Goal: Share content

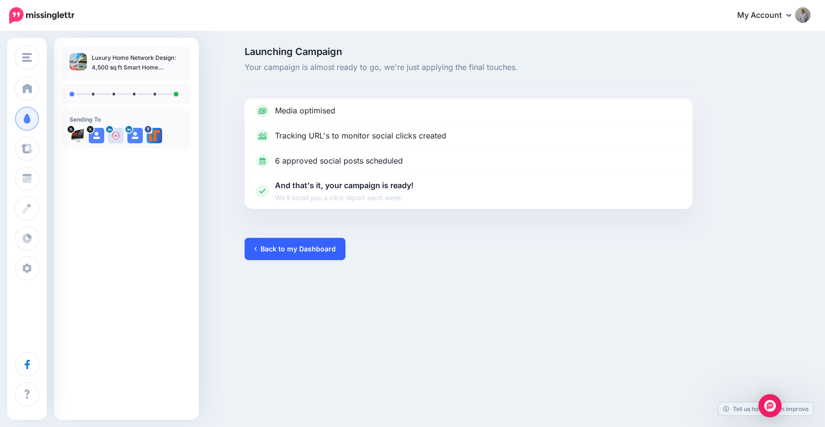
click at [283, 251] on link "Back to my Dashboard" at bounding box center [295, 249] width 101 height 22
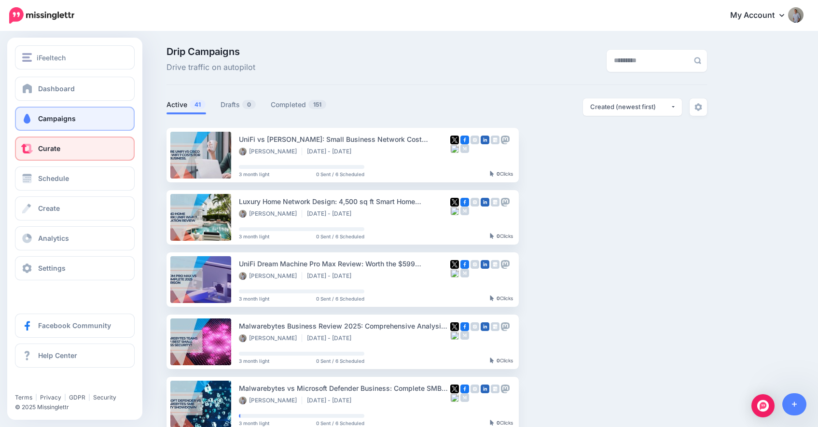
click at [67, 150] on link "Curate" at bounding box center [75, 149] width 120 height 24
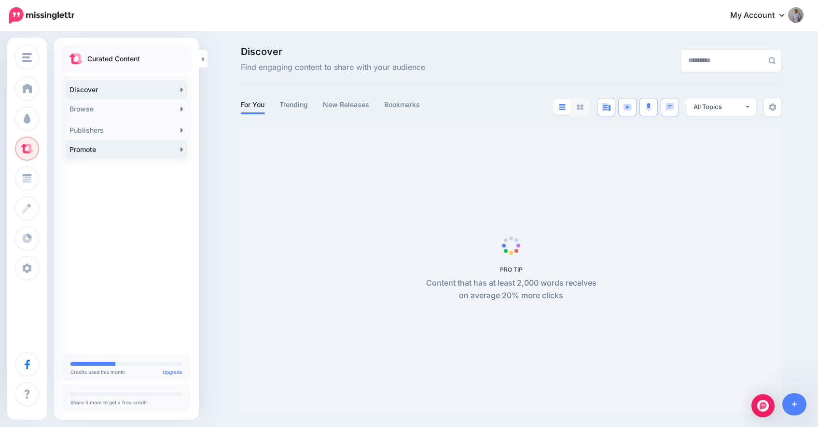
click at [143, 153] on link "Promote" at bounding box center [127, 149] width 122 height 19
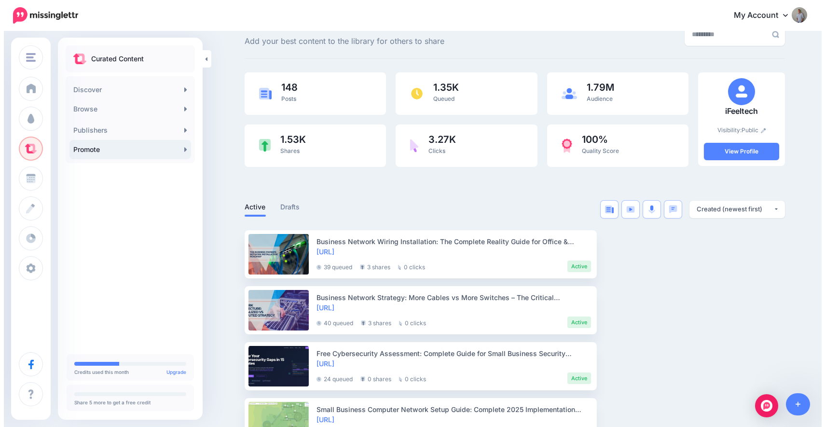
scroll to position [27, 0]
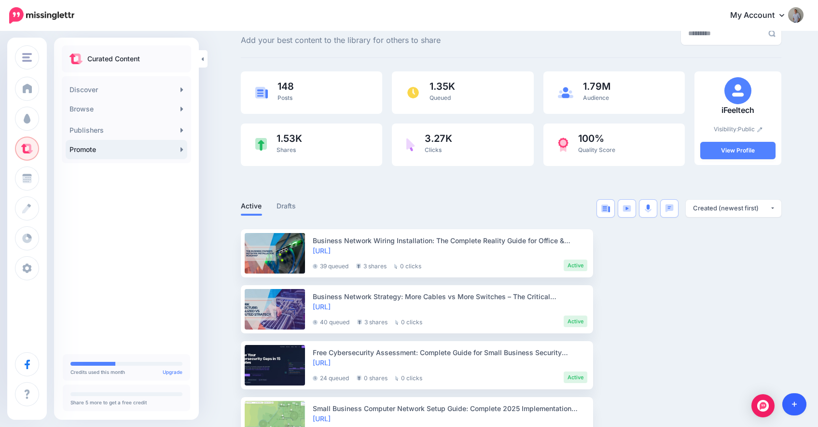
click at [797, 404] on link at bounding box center [794, 404] width 25 height 22
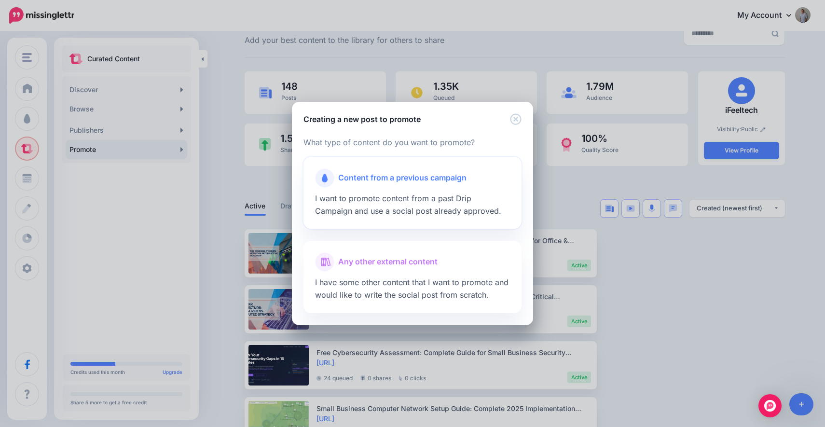
click at [465, 199] on span "I want to promote content from a past Drip Campaign and use a social post alrea…" at bounding box center [408, 204] width 186 height 22
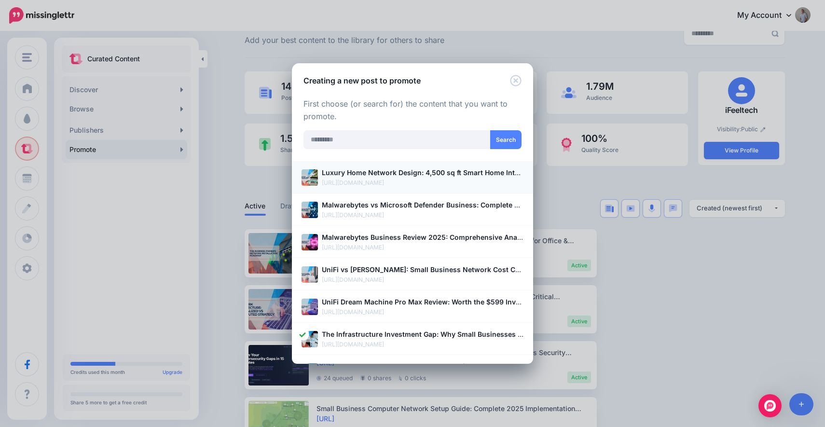
click at [420, 183] on p "https://ifeeltech.com/luxury-home-unifi-wifi7-network-case-study/" at bounding box center [423, 183] width 202 height 10
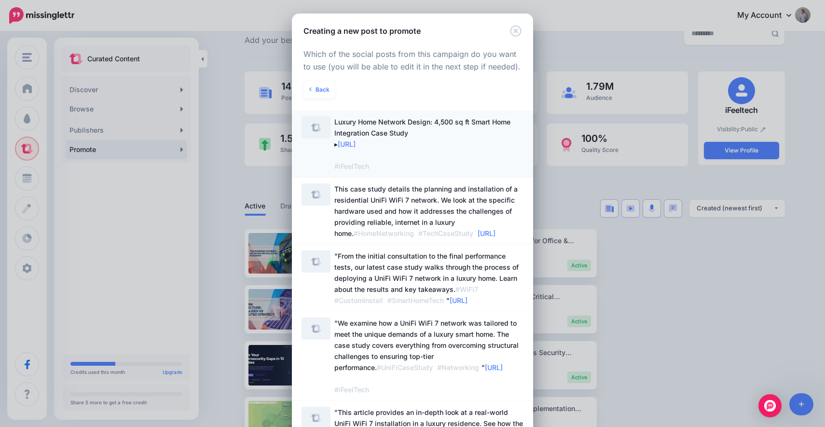
click at [441, 154] on span "Luxury Home Network Design: 4,500 sq ft Smart Home Integration Case Study ▸ htt…" at bounding box center [428, 143] width 189 height 55
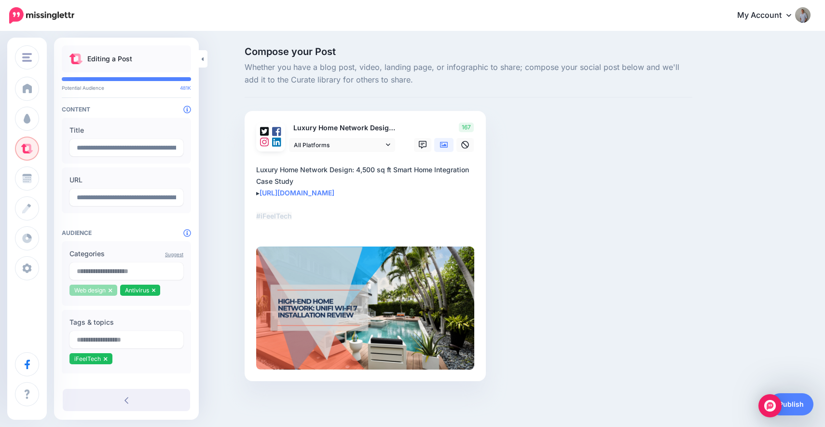
click at [110, 290] on icon at bounding box center [110, 290] width 3 height 4
click at [103, 289] on icon at bounding box center [102, 290] width 3 height 4
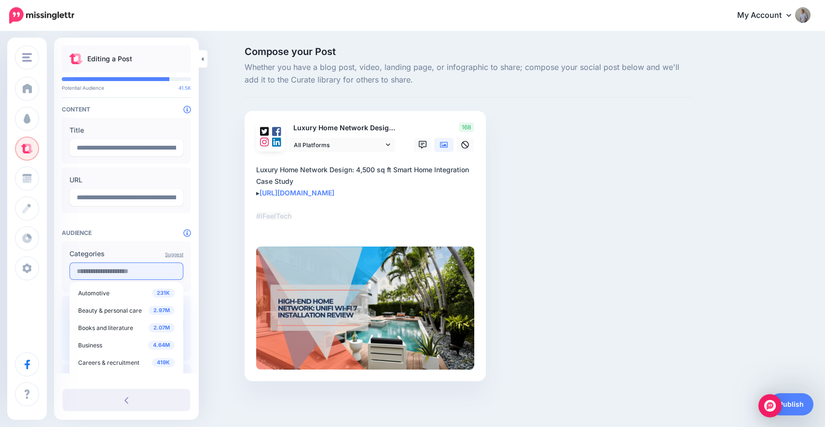
click at [104, 273] on input "text" at bounding box center [126, 270] width 114 height 17
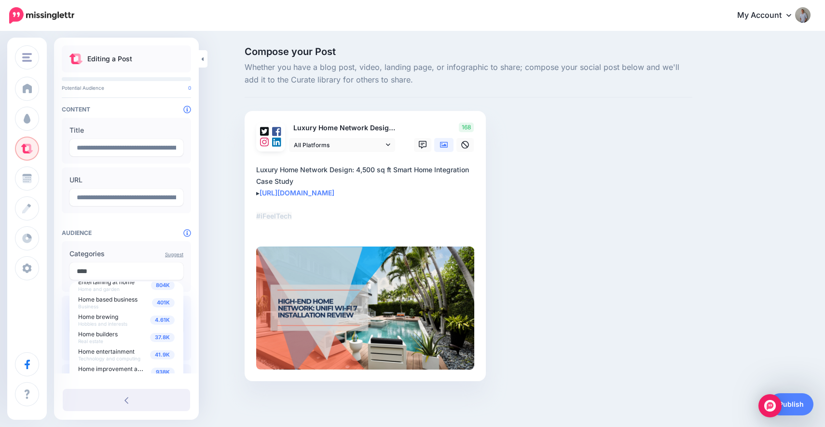
scroll to position [27, 0]
type input "****"
click at [96, 352] on span "Home entertainment Technology and computing" at bounding box center [109, 352] width 62 height 15
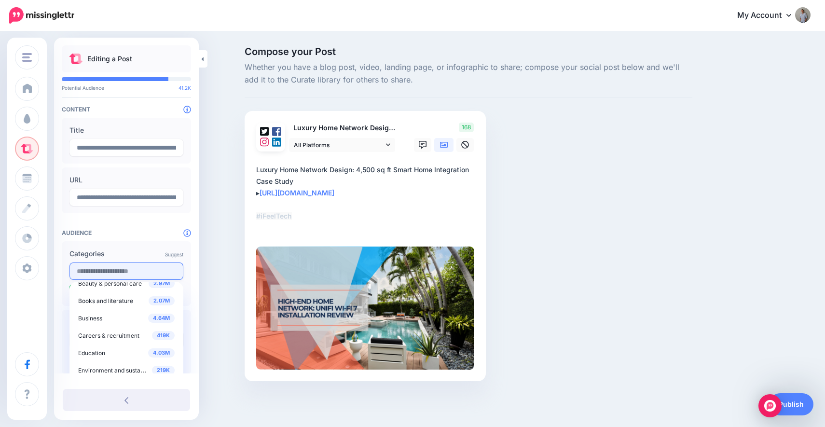
click at [109, 270] on input "text" at bounding box center [126, 270] width 114 height 17
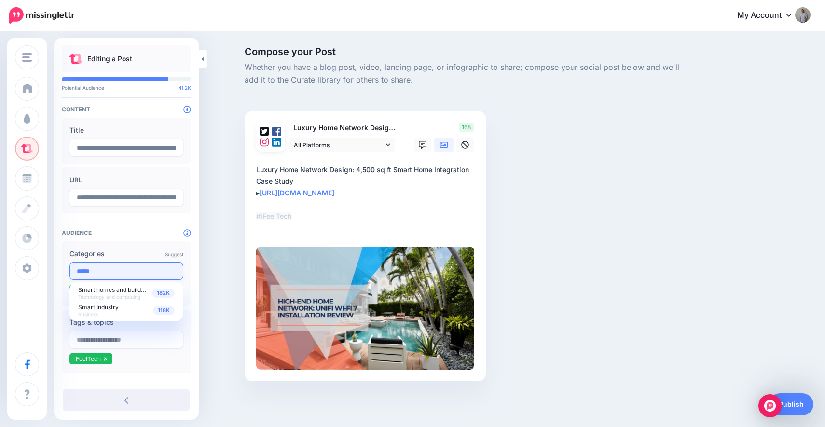
scroll to position [0, 0]
type input "*****"
click at [109, 294] on span "Technology and computing" at bounding box center [109, 297] width 62 height 6
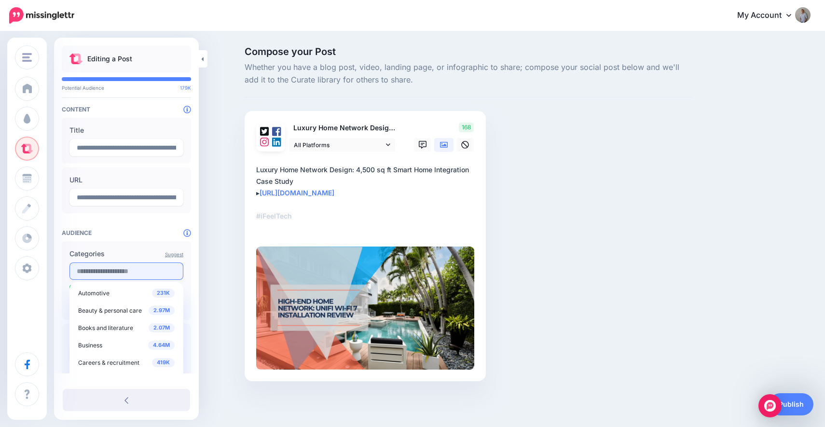
click at [108, 273] on input "text" at bounding box center [126, 270] width 114 height 17
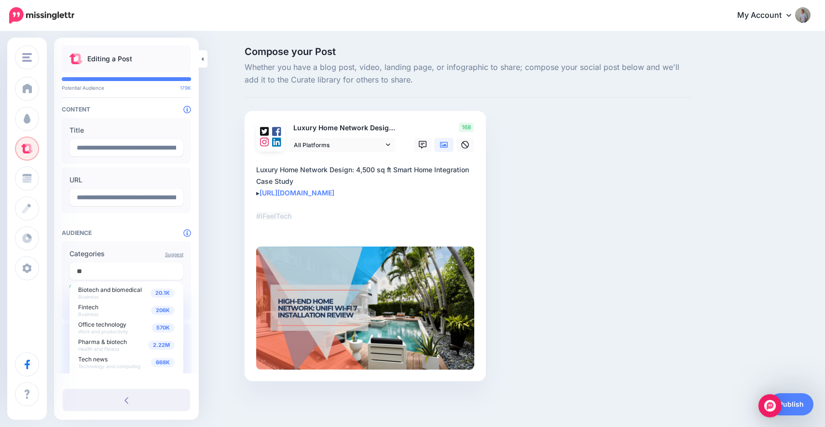
type input "*"
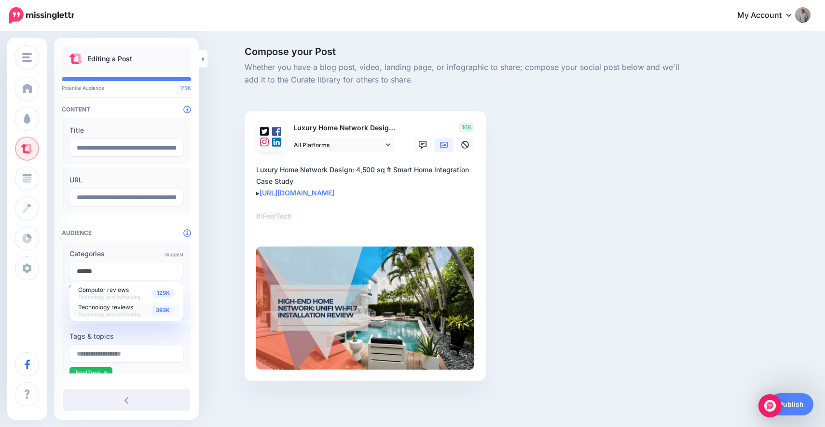
type input "******"
click at [117, 311] on span "Technology and computing" at bounding box center [109, 314] width 62 height 6
click at [132, 231] on h4 "Audience" at bounding box center [126, 232] width 129 height 7
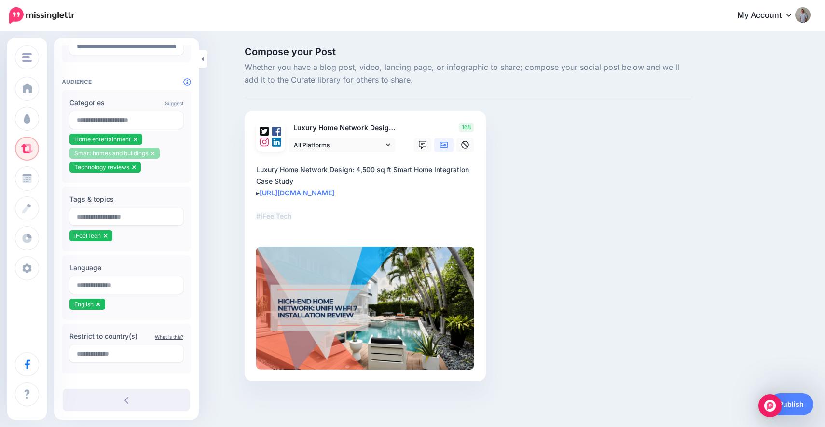
scroll to position [164, 0]
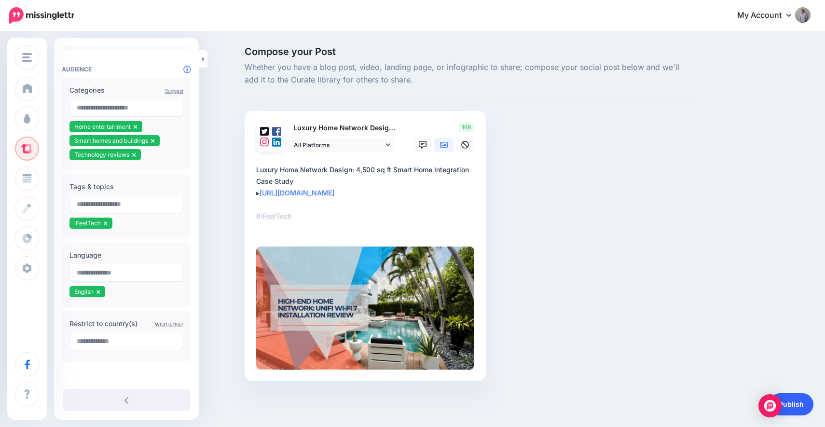
click at [800, 401] on link "Publish" at bounding box center [791, 404] width 44 height 22
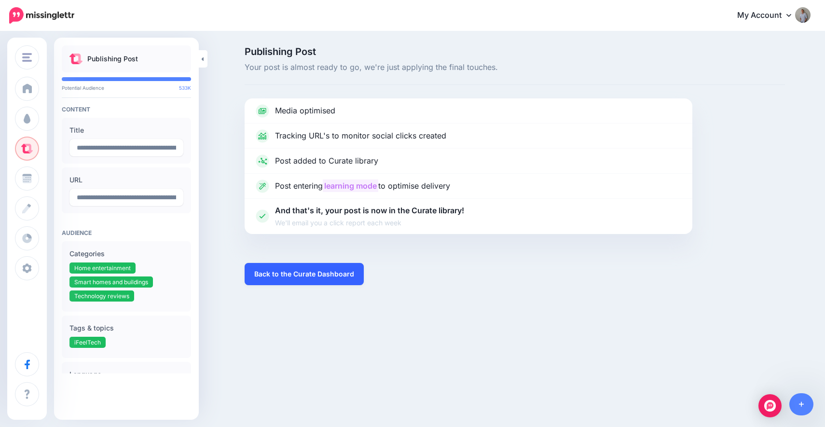
click at [333, 277] on link "Back to the Curate Dashboard" at bounding box center [304, 274] width 119 height 22
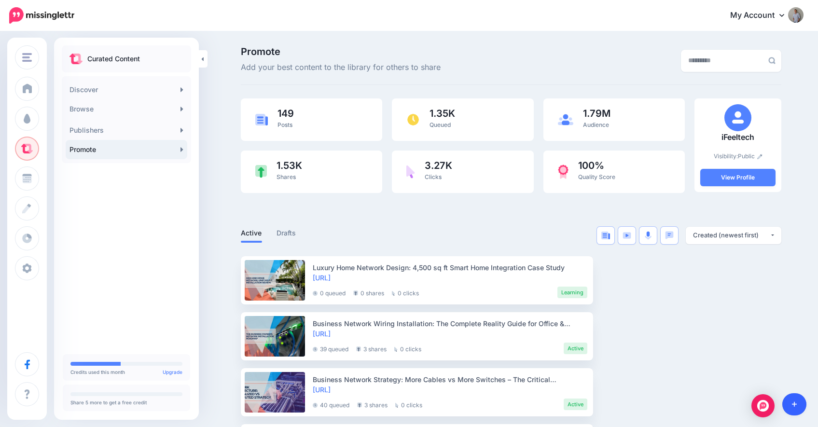
click at [796, 404] on icon at bounding box center [794, 404] width 5 height 5
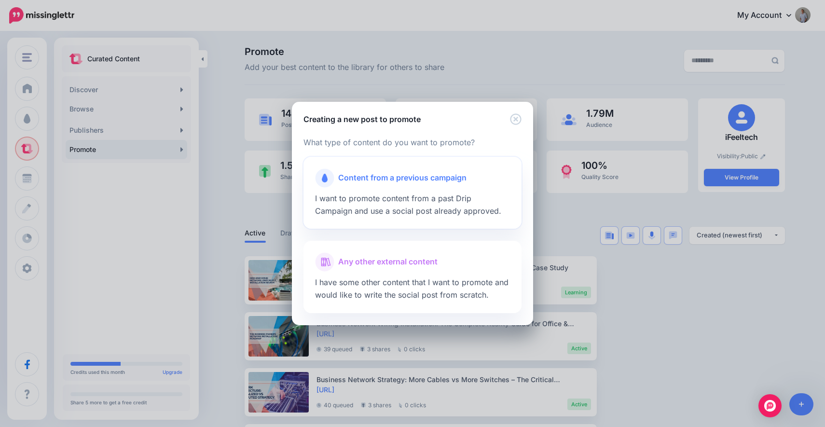
click at [443, 205] on div "Content from a previous campaign I want to promote content from a past Drip Cam…" at bounding box center [412, 193] width 218 height 72
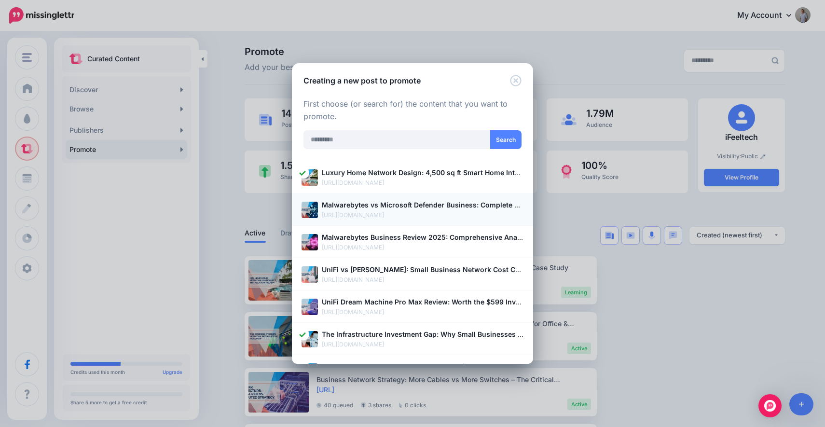
click at [422, 209] on p "Malwarebytes vs Microsoft Defender Business: Complete SMB Security Comparison 2…" at bounding box center [423, 204] width 202 height 11
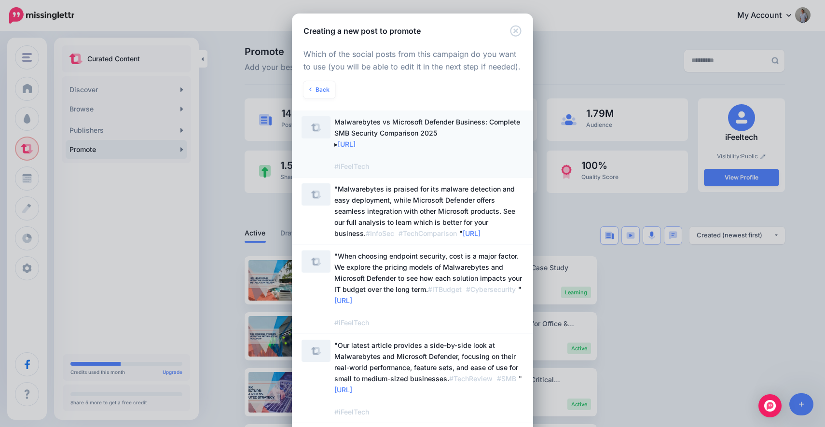
click at [459, 159] on span "Malwarebytes vs Microsoft Defender Business: Complete SMB Security Comparison 2…" at bounding box center [428, 143] width 189 height 55
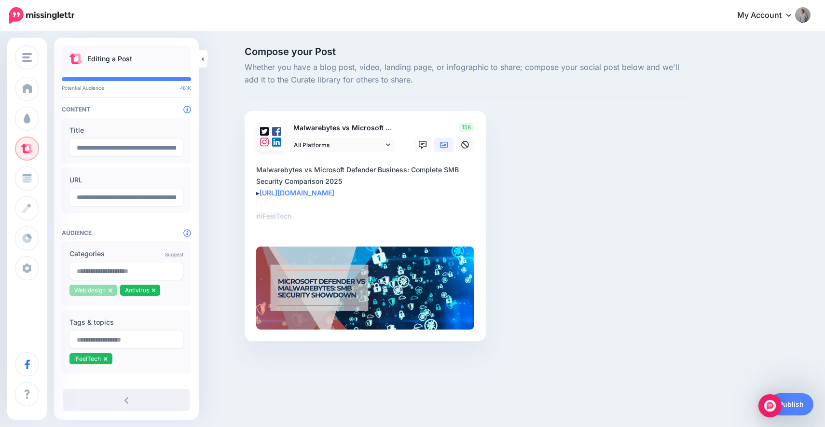
click at [111, 290] on icon at bounding box center [110, 290] width 3 height 4
click at [103, 289] on icon at bounding box center [102, 290] width 3 height 4
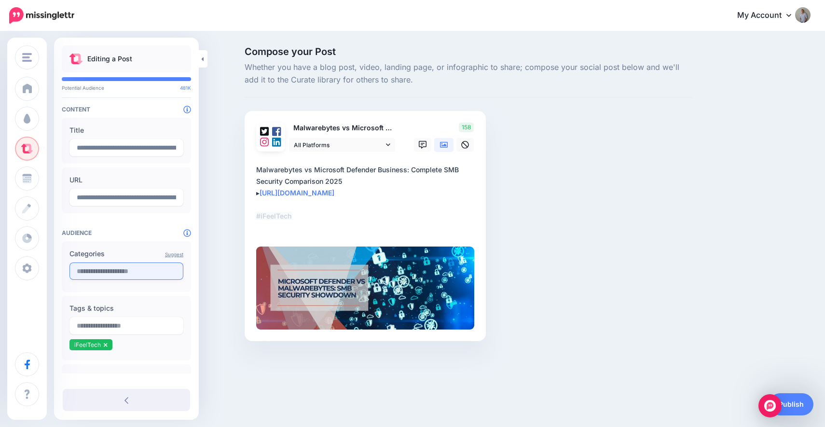
click at [105, 274] on input "text" at bounding box center [126, 270] width 114 height 17
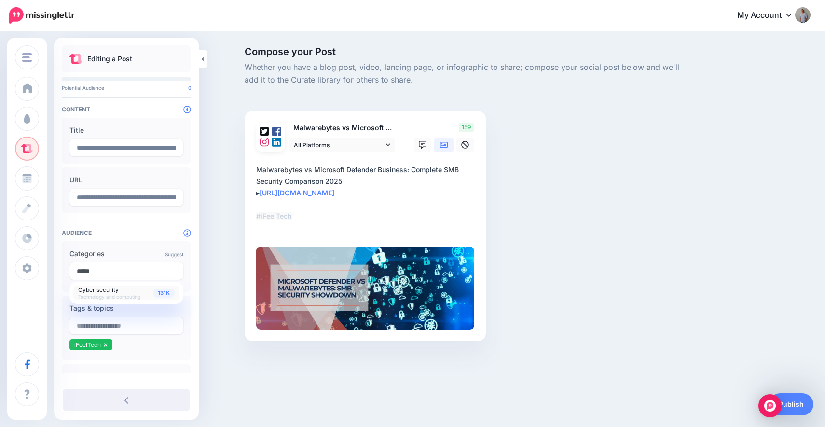
type input "*****"
click at [106, 288] on span "Cyber security" at bounding box center [98, 289] width 41 height 7
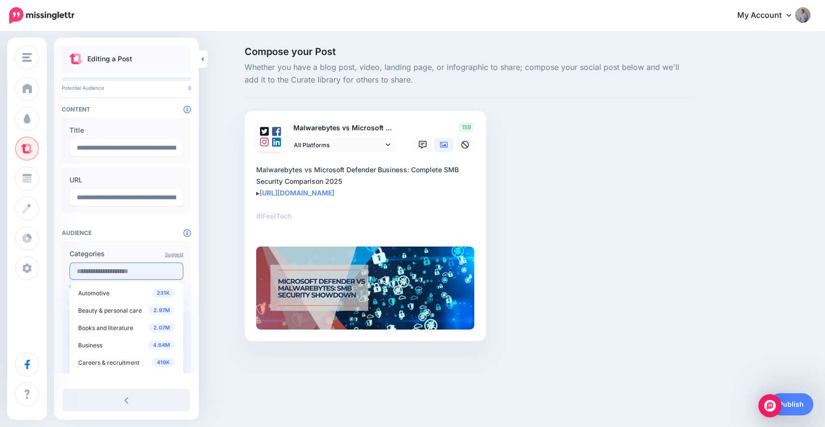
click at [113, 273] on input "text" at bounding box center [126, 270] width 114 height 17
type input "*"
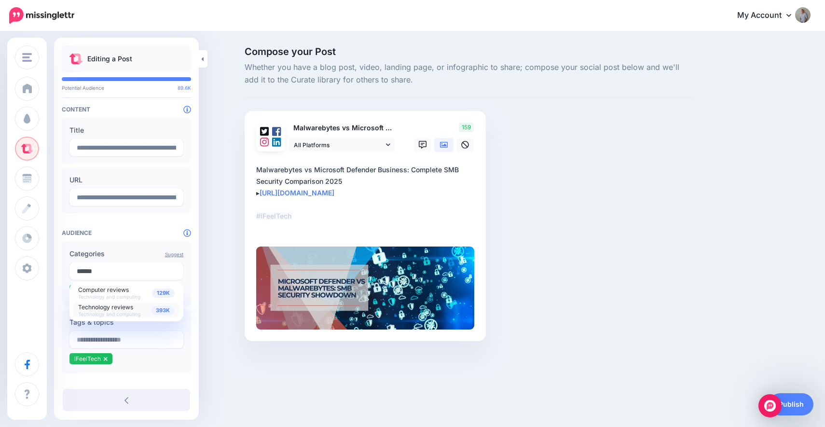
type input "******"
click at [99, 308] on span "Technology reviews" at bounding box center [105, 306] width 55 height 7
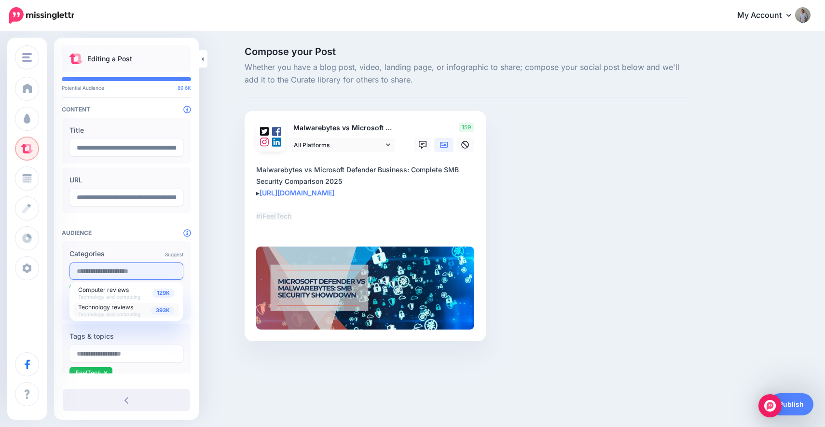
click at [134, 274] on input "text" at bounding box center [126, 270] width 114 height 17
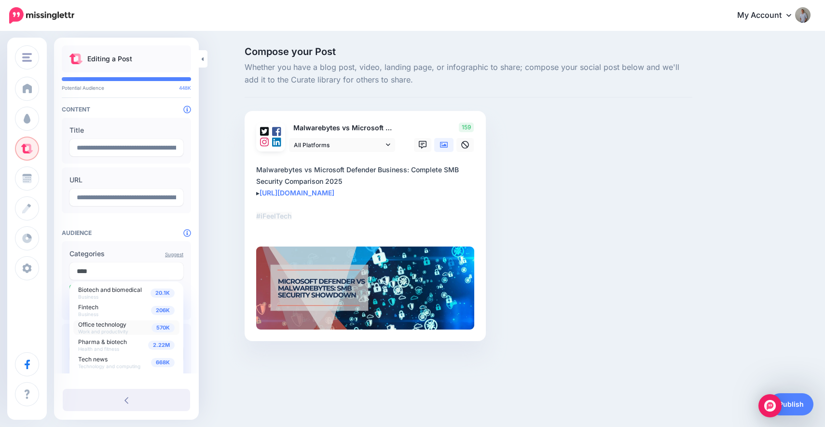
type input "****"
click at [102, 331] on span "Work and productivity" at bounding box center [103, 331] width 50 height 6
click at [803, 406] on link "Publish" at bounding box center [791, 404] width 44 height 22
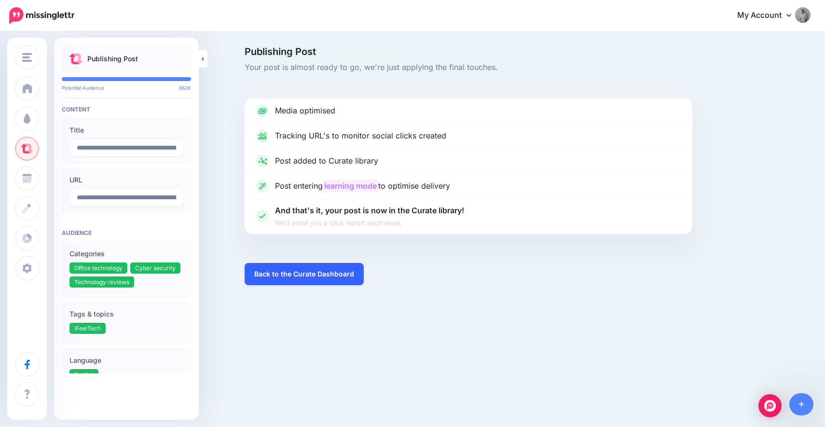
click at [299, 275] on link "Back to the Curate Dashboard" at bounding box center [304, 274] width 119 height 22
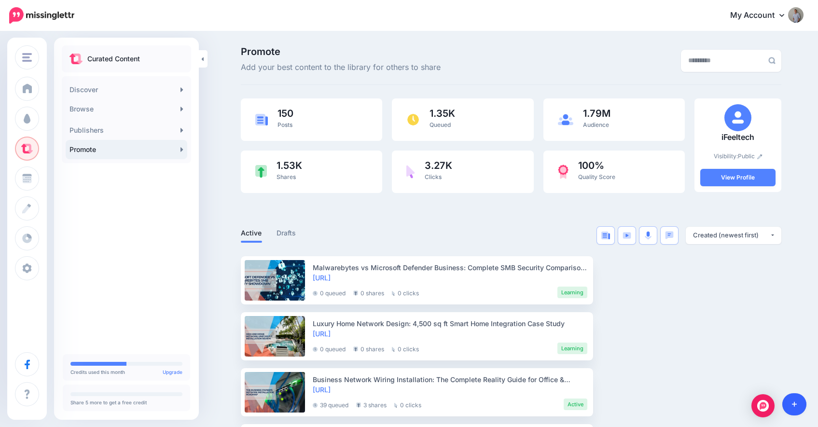
click at [800, 405] on link at bounding box center [794, 404] width 25 height 22
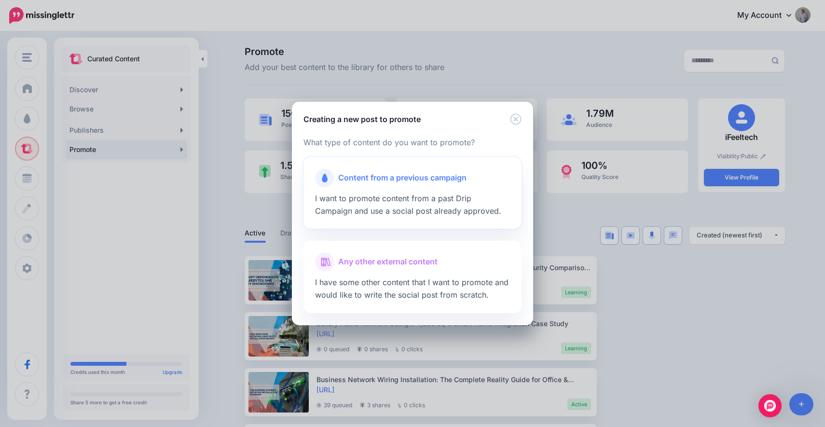
click at [446, 198] on span "I want to promote content from a past Drip Campaign and use a social post alrea…" at bounding box center [408, 204] width 186 height 22
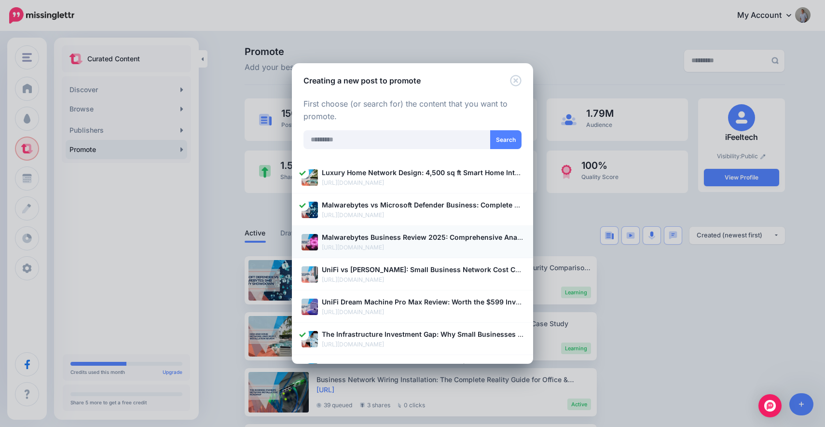
click at [379, 244] on p "[URL][DOMAIN_NAME]" at bounding box center [423, 248] width 202 height 10
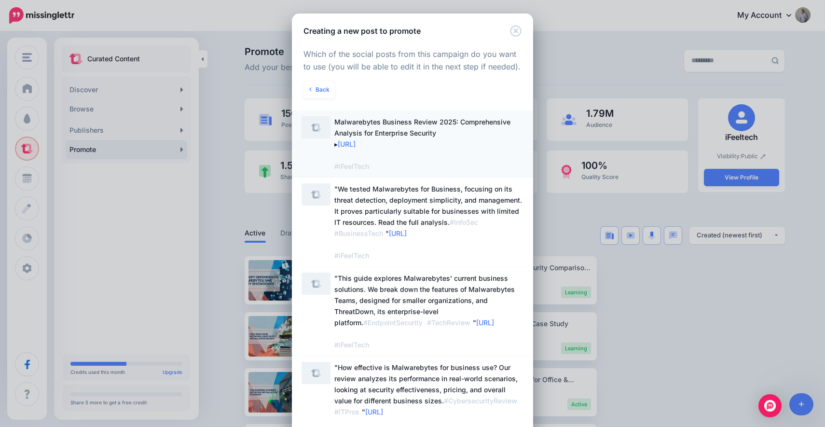
click at [473, 151] on span "Malwarebytes Business Review 2025: Comprehensive Analysis for Enterprise Securi…" at bounding box center [428, 143] width 189 height 55
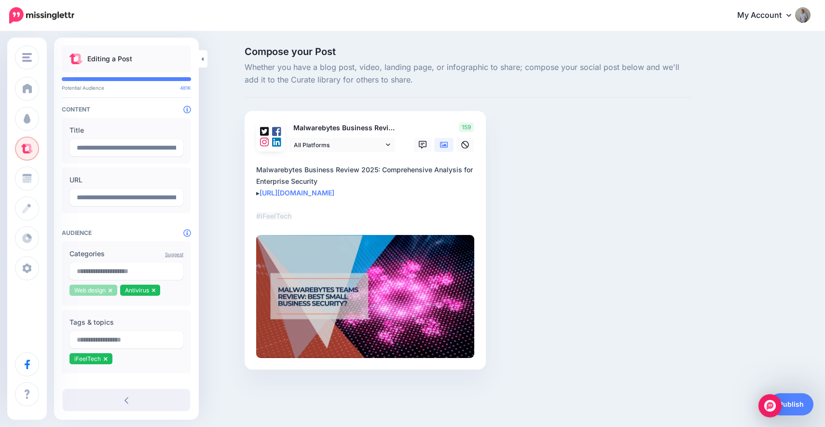
click at [111, 291] on icon at bounding box center [111, 290] width 4 height 6
click at [103, 291] on icon at bounding box center [103, 290] width 4 height 6
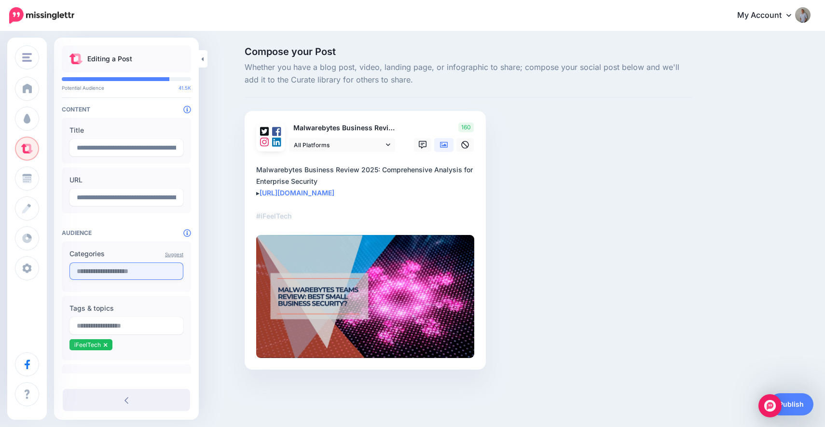
click at [102, 273] on input "text" at bounding box center [126, 270] width 114 height 17
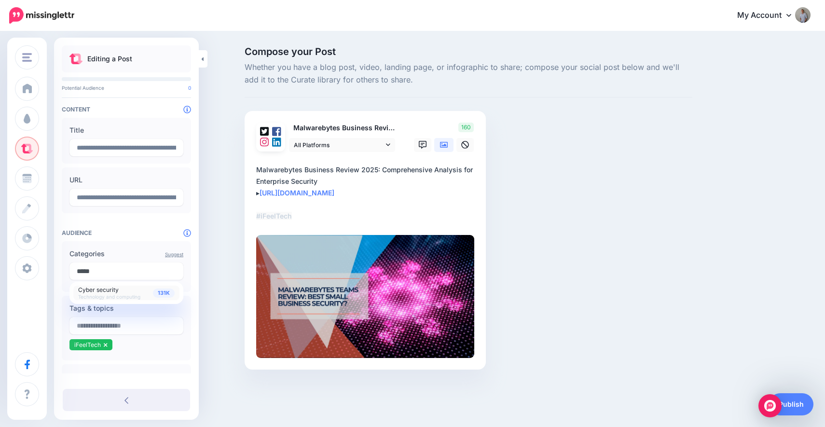
type input "*****"
click at [91, 290] on span "Cyber security" at bounding box center [98, 289] width 41 height 7
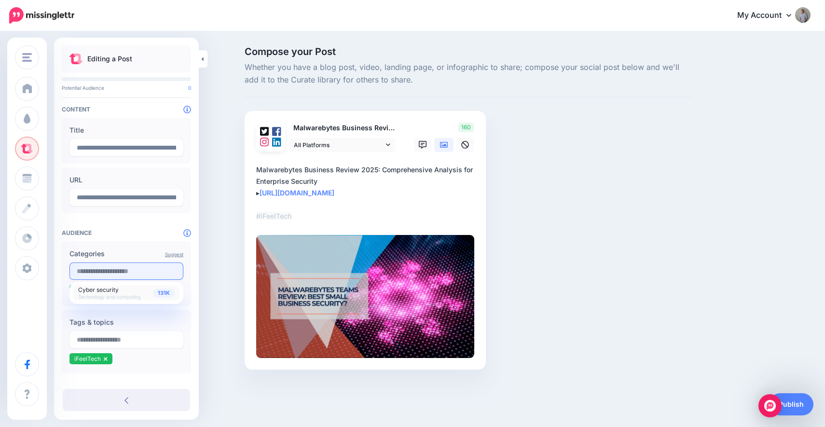
click at [99, 273] on input "text" at bounding box center [126, 270] width 114 height 17
type input "*"
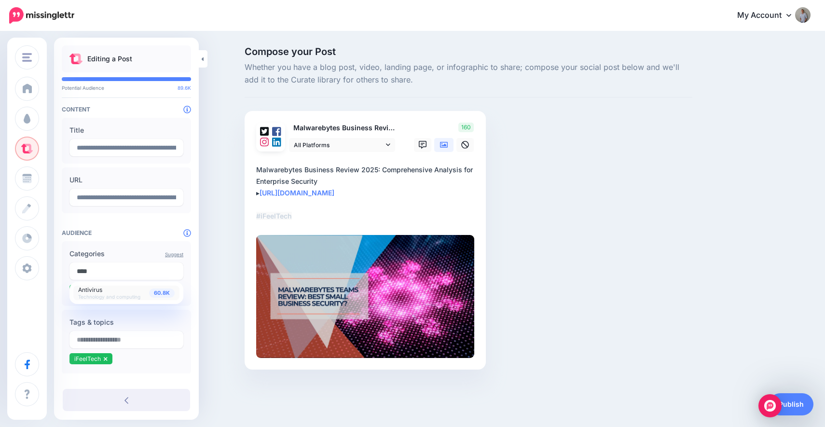
type input "****"
click at [110, 291] on div "60.8K Antivirus Technology and computing" at bounding box center [126, 293] width 96 height 14
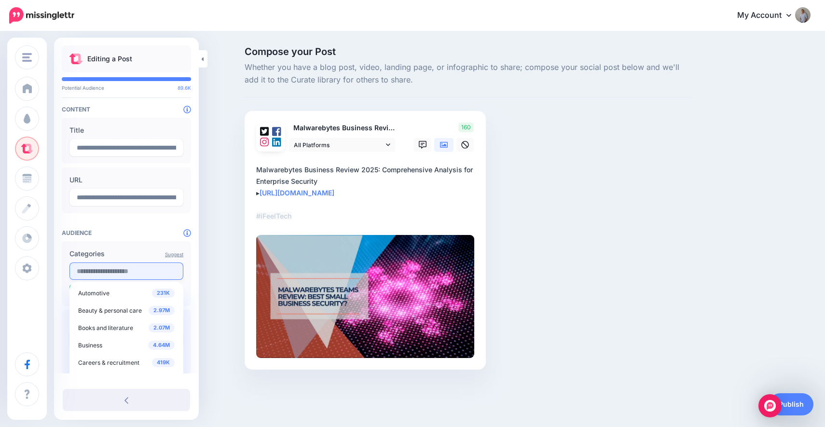
click at [106, 272] on input "text" at bounding box center [126, 270] width 114 height 17
type input "*"
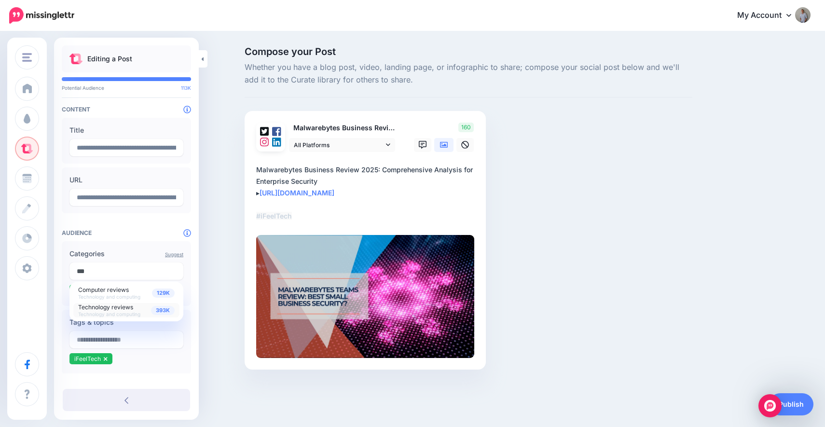
type input "***"
click at [111, 314] on span "Technology and computing" at bounding box center [109, 314] width 62 height 6
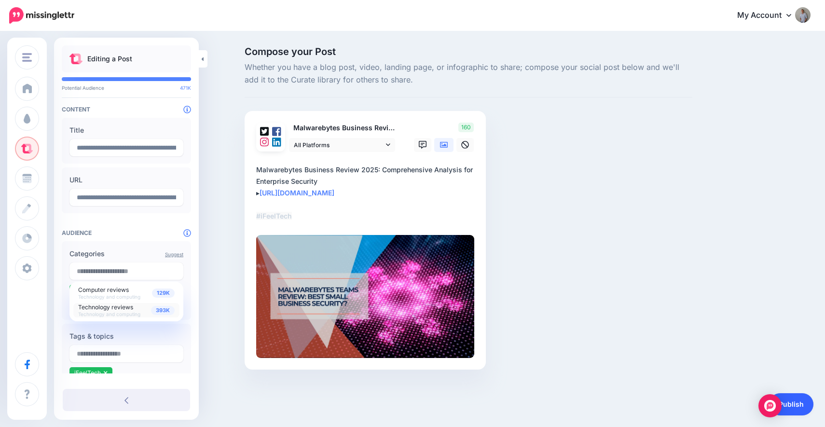
click at [806, 403] on link "Publish" at bounding box center [791, 404] width 44 height 22
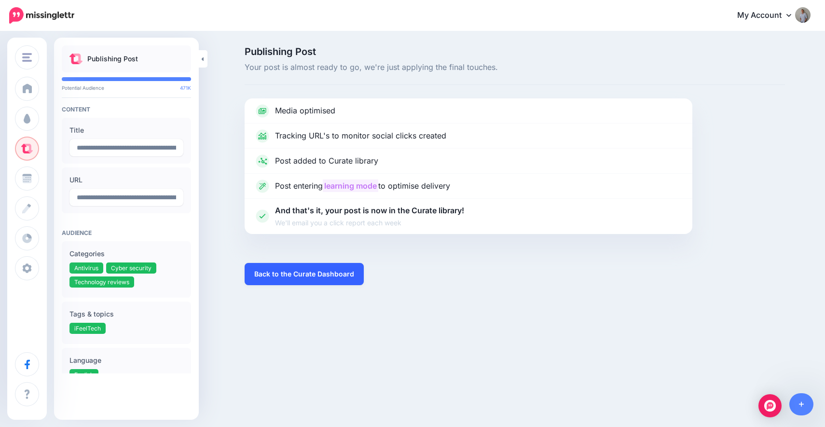
click at [299, 270] on link "Back to the Curate Dashboard" at bounding box center [304, 274] width 119 height 22
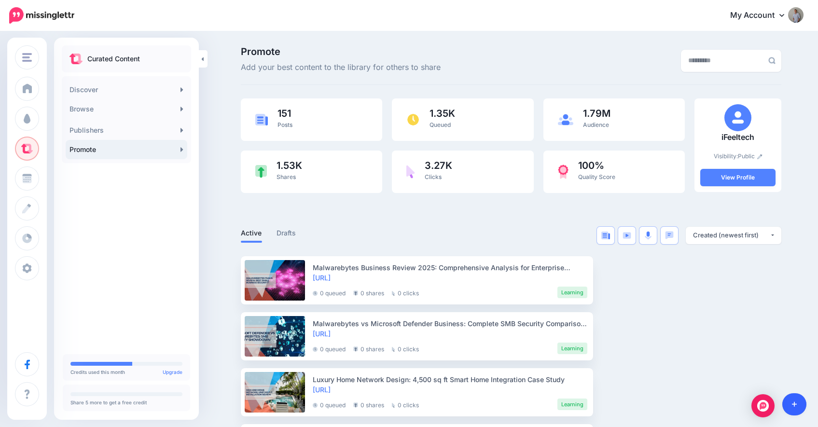
click at [799, 407] on link at bounding box center [794, 404] width 25 height 22
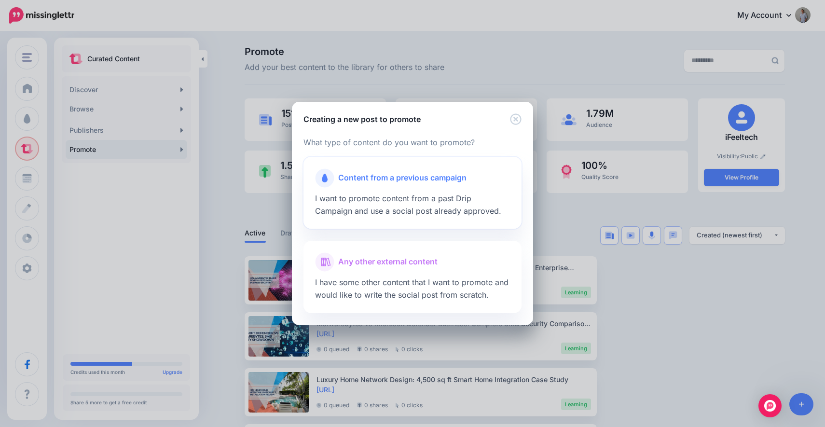
click at [423, 201] on span "I want to promote content from a past Drip Campaign and use a social post alrea…" at bounding box center [408, 204] width 186 height 22
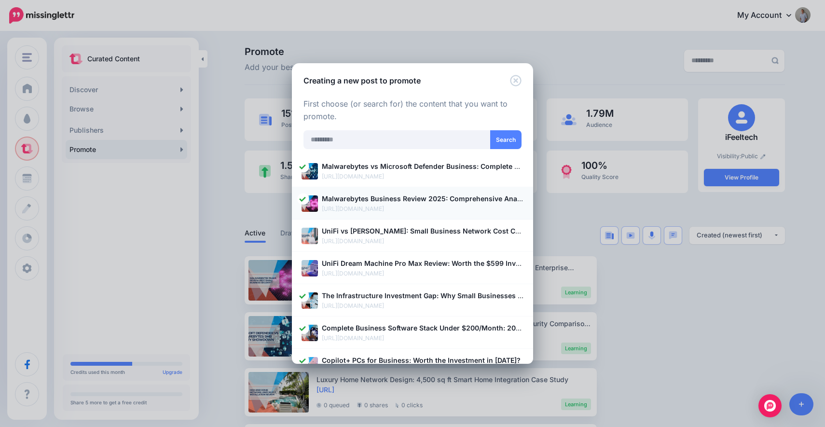
scroll to position [44, 0]
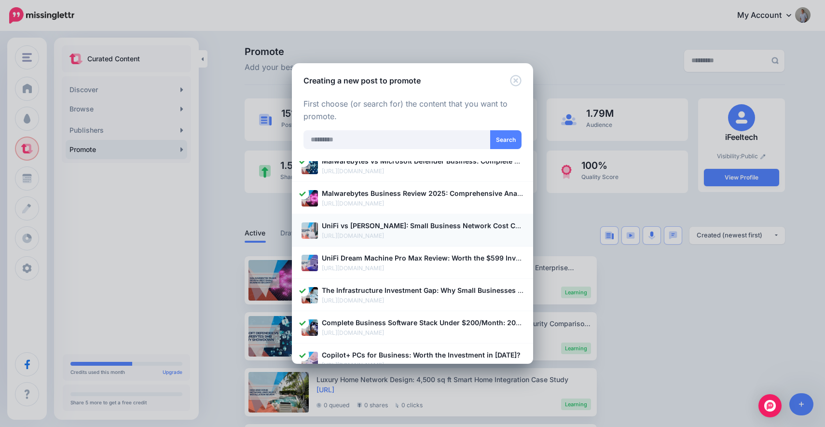
click at [398, 230] on p "UniFi vs Cisco Meraki: Small Business Network Cost Comparison" at bounding box center [423, 225] width 202 height 11
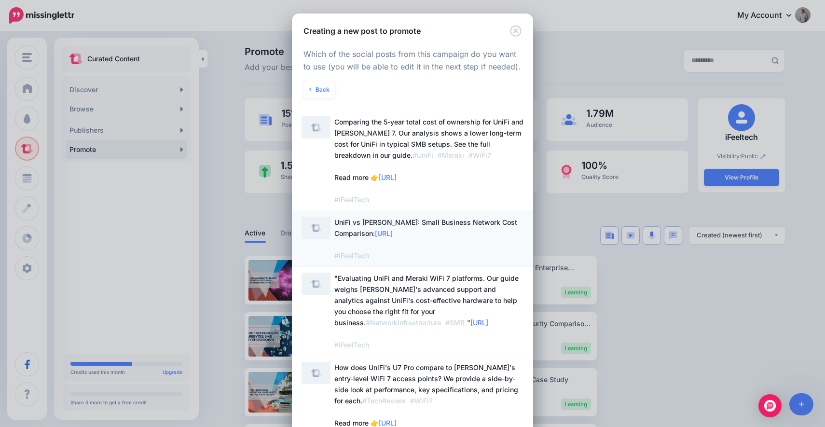
click at [463, 232] on span "UniFi vs Cisco Meraki: Small Business Network Cost Comparison: https://lttr.ai/…" at bounding box center [428, 239] width 189 height 44
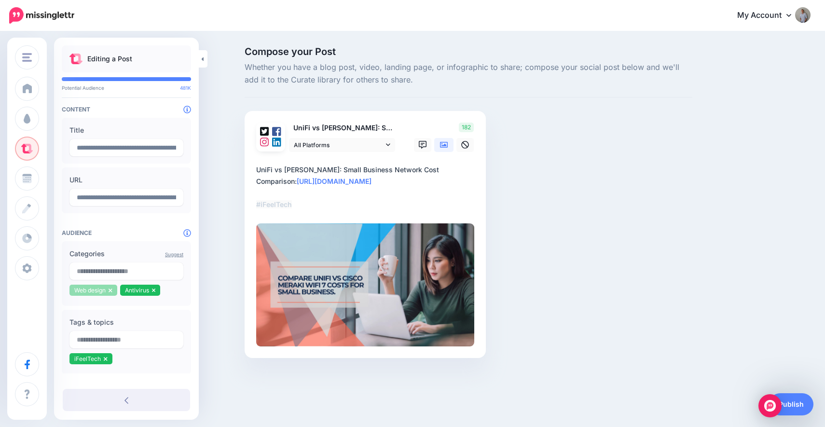
click at [109, 288] on li "Web design" at bounding box center [93, 290] width 48 height 11
click at [111, 291] on icon at bounding box center [111, 290] width 4 height 6
click at [103, 290] on icon at bounding box center [102, 290] width 3 height 4
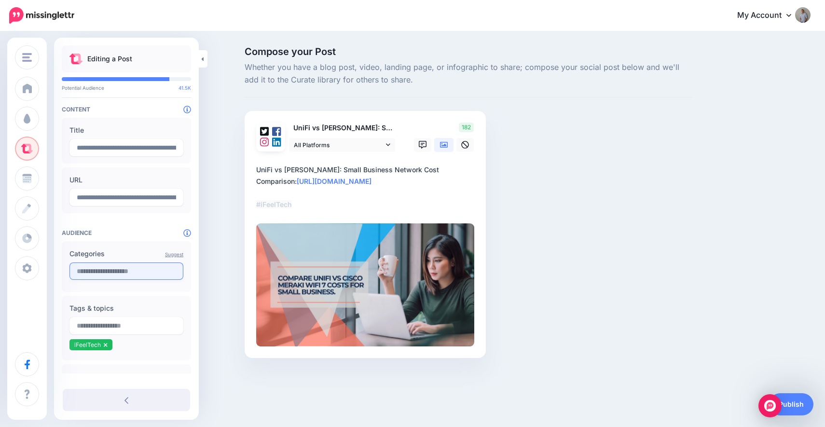
click at [103, 276] on input "text" at bounding box center [126, 270] width 114 height 17
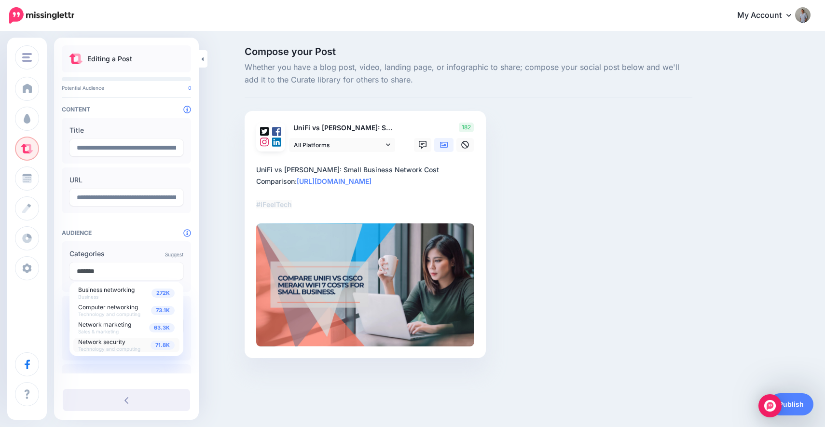
type input "*******"
click at [95, 342] on span "Network security" at bounding box center [101, 341] width 47 height 7
click at [96, 313] on span "Technology and computing" at bounding box center [109, 314] width 62 height 6
click at [94, 295] on span "Business" at bounding box center [88, 297] width 20 height 6
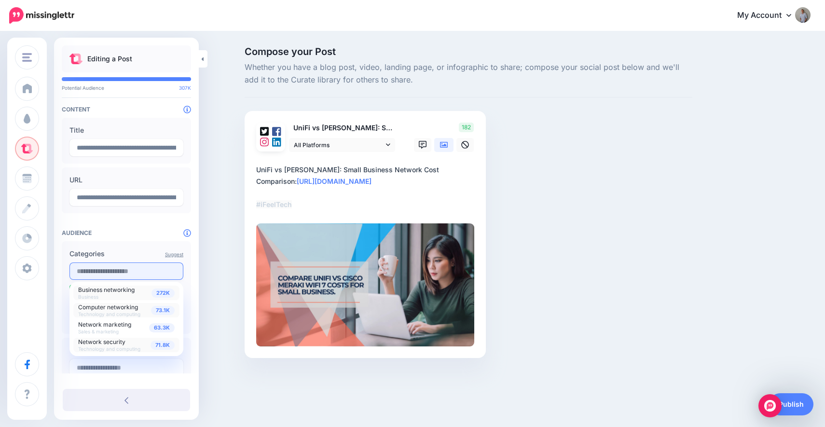
click at [96, 272] on input "text" at bounding box center [126, 270] width 114 height 17
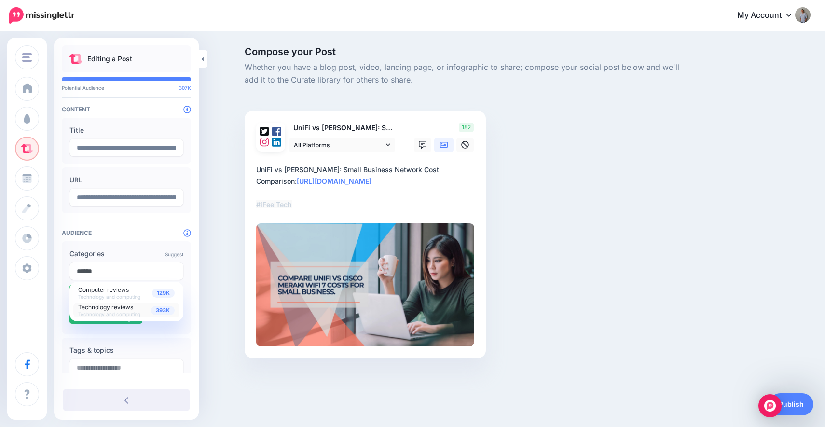
type input "******"
click at [110, 309] on span "Technology reviews" at bounding box center [105, 306] width 55 height 7
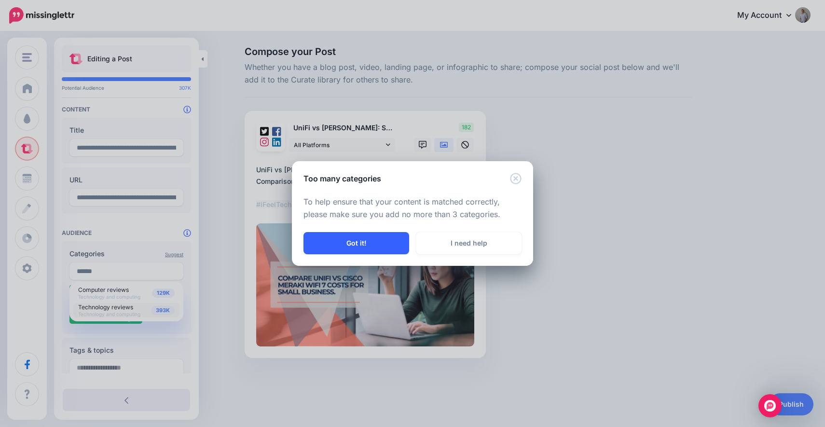
click at [359, 243] on button "Got it!" at bounding box center [356, 243] width 106 height 22
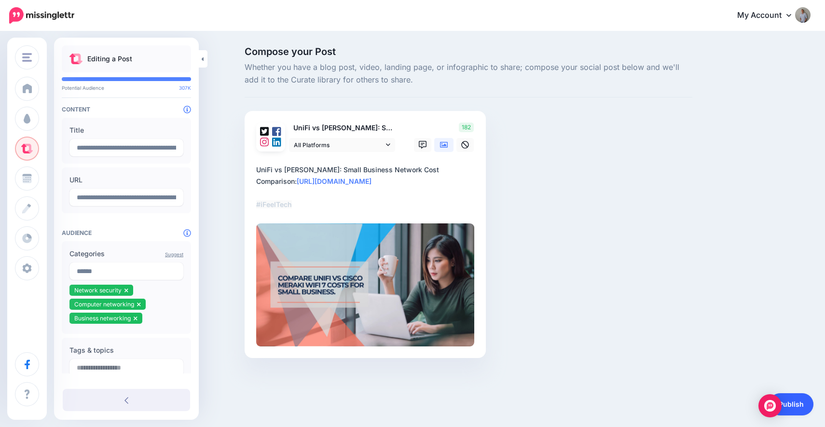
click at [801, 409] on link "Publish" at bounding box center [791, 404] width 44 height 22
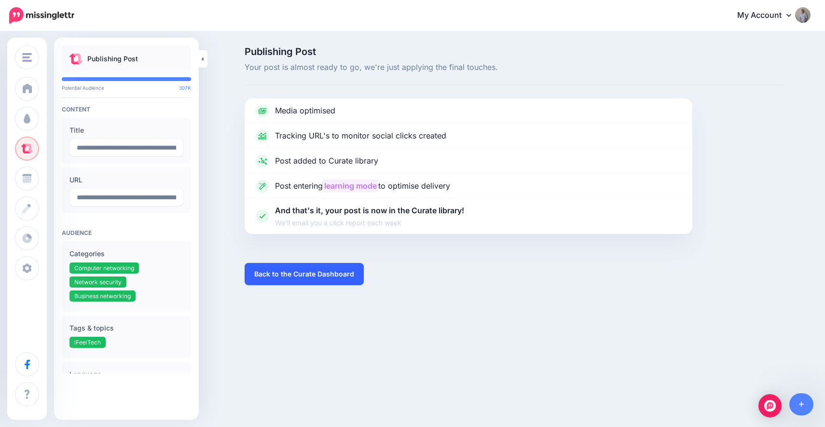
click at [277, 272] on link "Back to the Curate Dashboard" at bounding box center [304, 274] width 119 height 22
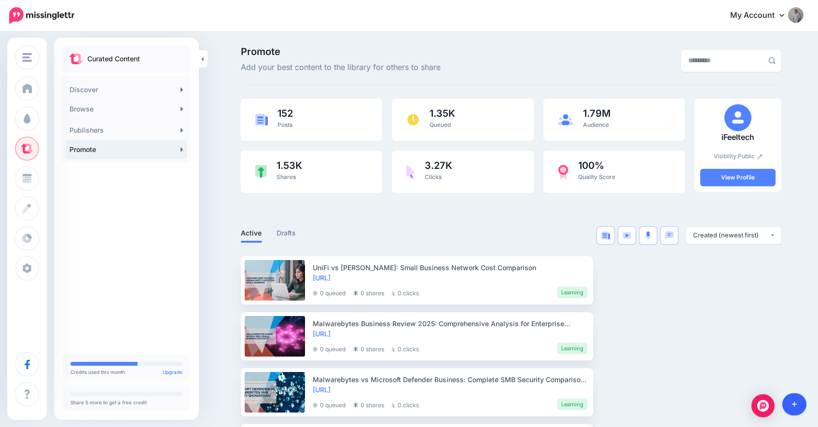
click at [798, 405] on link at bounding box center [794, 404] width 25 height 22
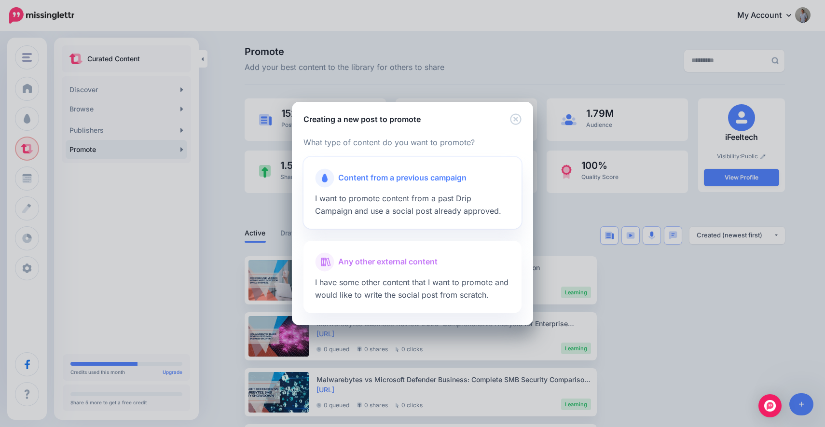
click at [416, 202] on span "I want to promote content from a past Drip Campaign and use a social post alrea…" at bounding box center [408, 204] width 186 height 22
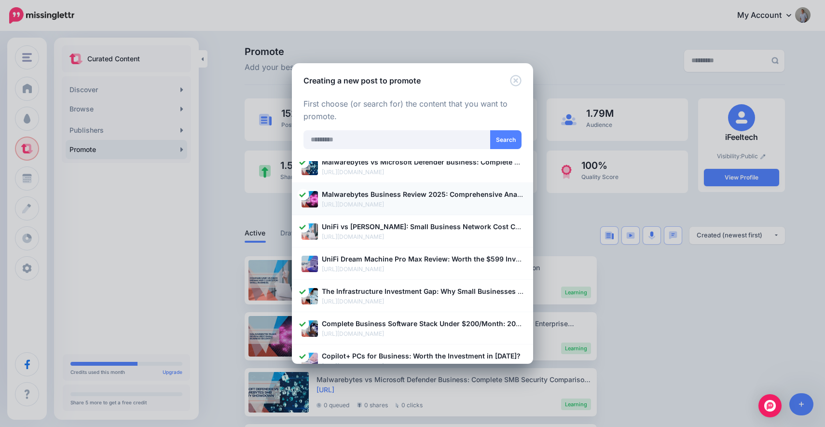
scroll to position [52, 0]
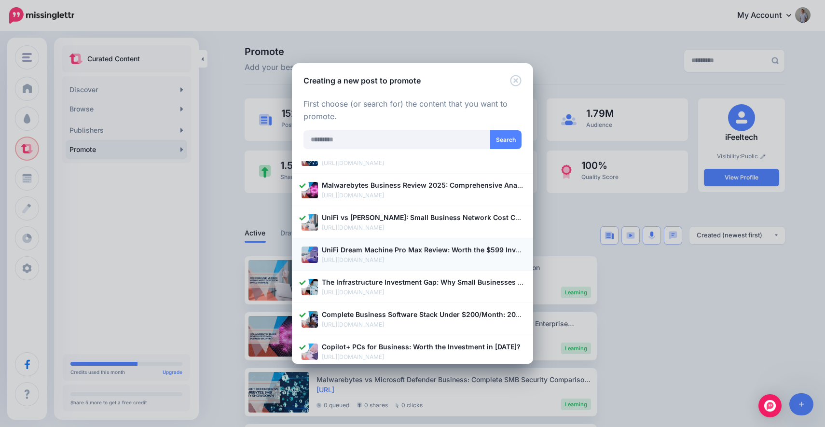
click at [386, 248] on b "UniFi Dream Machine Pro Max Review: Worth the $599 Investment for Small Busines…" at bounding box center [466, 250] width 289 height 8
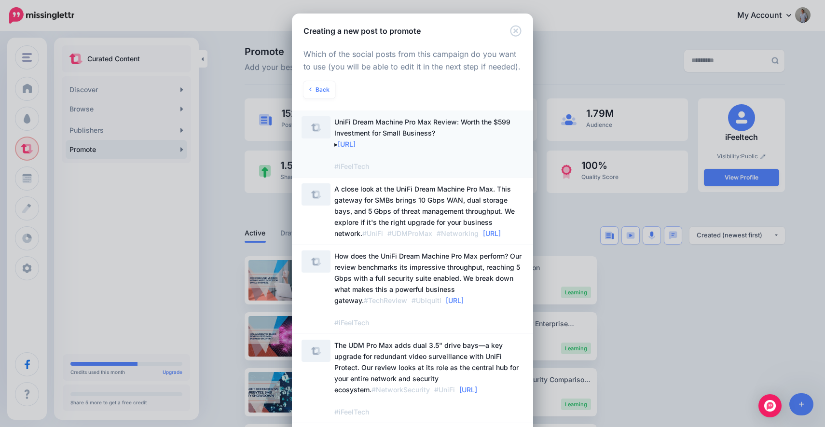
click at [440, 160] on span "UniFi Dream Machine Pro Max Review: Worth the $599 Investment for Small Busines…" at bounding box center [428, 143] width 189 height 55
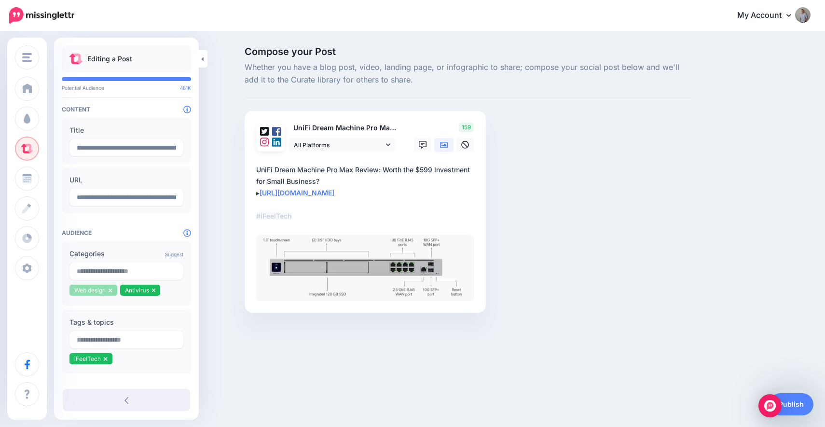
click at [111, 292] on icon at bounding box center [111, 290] width 4 height 6
click at [105, 290] on li "Antivirus" at bounding box center [89, 290] width 41 height 11
click at [103, 287] on icon at bounding box center [103, 290] width 4 height 6
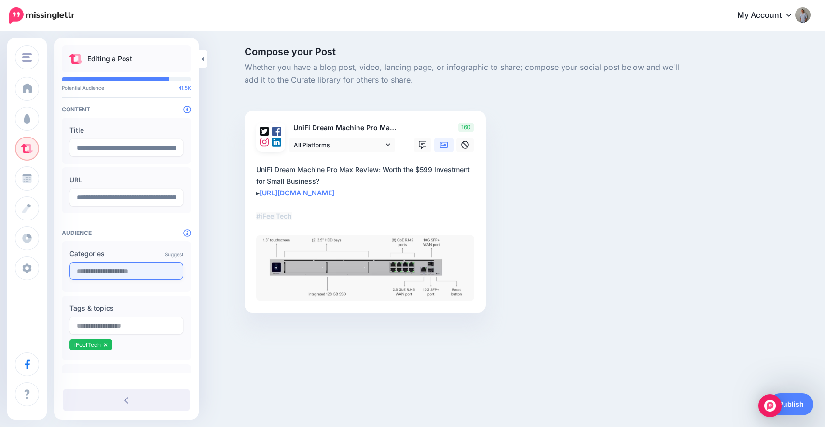
click at [101, 278] on input "text" at bounding box center [126, 270] width 114 height 17
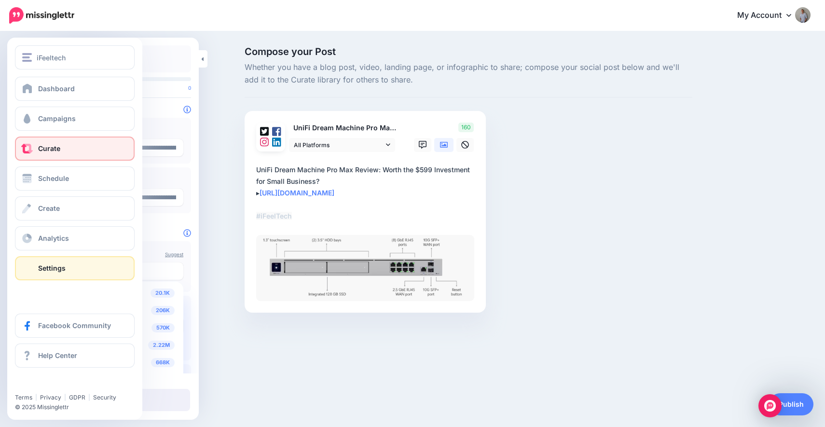
drag, startPoint x: 109, startPoint y: 274, endPoint x: 46, endPoint y: 271, distance: 63.3
click at [46, 271] on div "iFeeltech iFeeltech Data Wire Solutions iFeelTech PRO Cyber Assess Valydex Add …" at bounding box center [412, 194] width 825 height 324
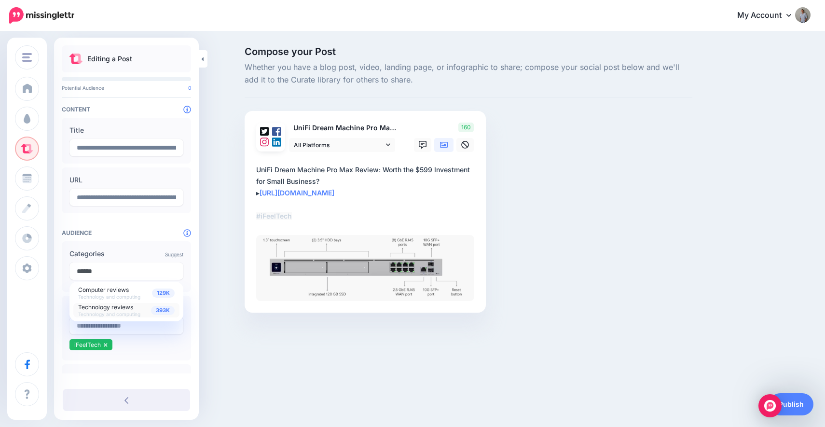
type input "******"
click at [129, 311] on span "Technology and computing" at bounding box center [109, 314] width 62 height 6
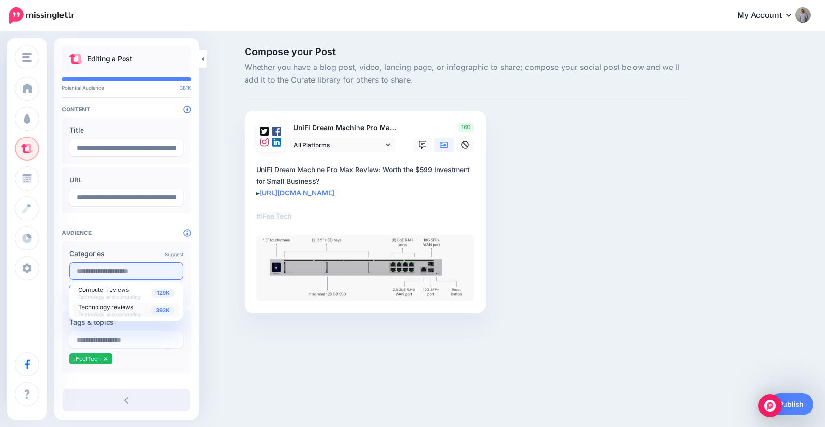
click at [115, 272] on input "text" at bounding box center [126, 270] width 114 height 17
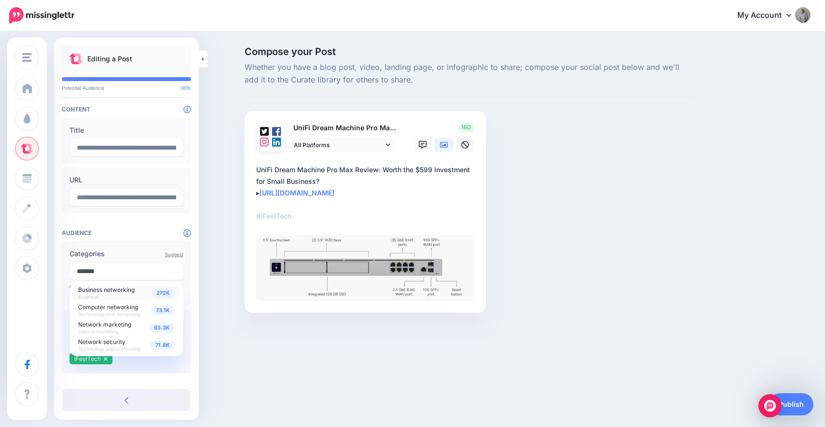
type input "*******"
click at [114, 298] on div "272K Business networking Business" at bounding box center [126, 293] width 96 height 14
click at [121, 342] on span "Network security" at bounding box center [101, 341] width 47 height 7
click at [234, 353] on div "Compose your Post Whether you have a blog post, video, landing page, or infogra…" at bounding box center [412, 194] width 825 height 324
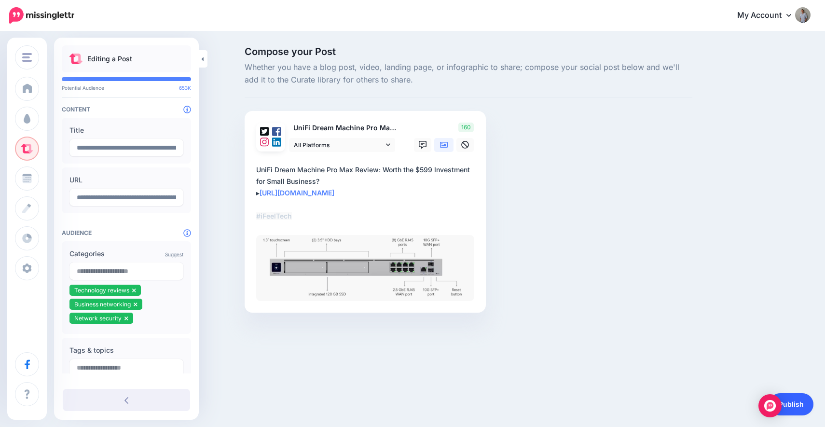
click at [801, 402] on link "Publish" at bounding box center [791, 404] width 44 height 22
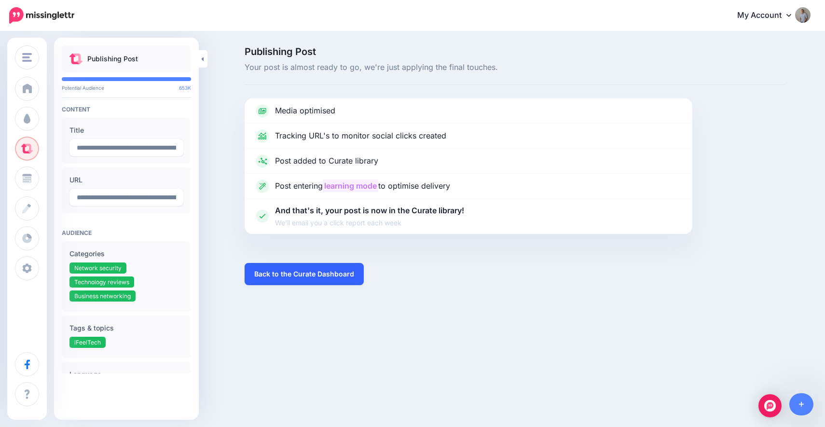
click at [292, 277] on link "Back to the Curate Dashboard" at bounding box center [304, 274] width 119 height 22
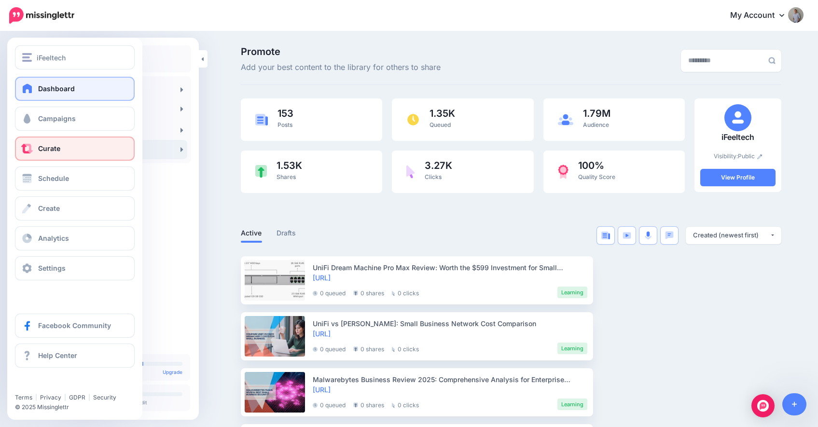
click at [40, 91] on span "Dashboard" at bounding box center [56, 88] width 37 height 8
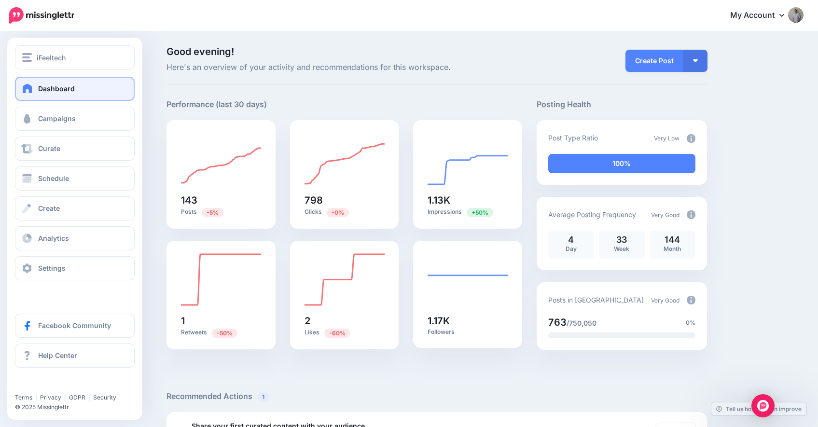
click at [63, 88] on span "Dashboard" at bounding box center [56, 88] width 37 height 8
